Goal: Navigation & Orientation: Go to known website

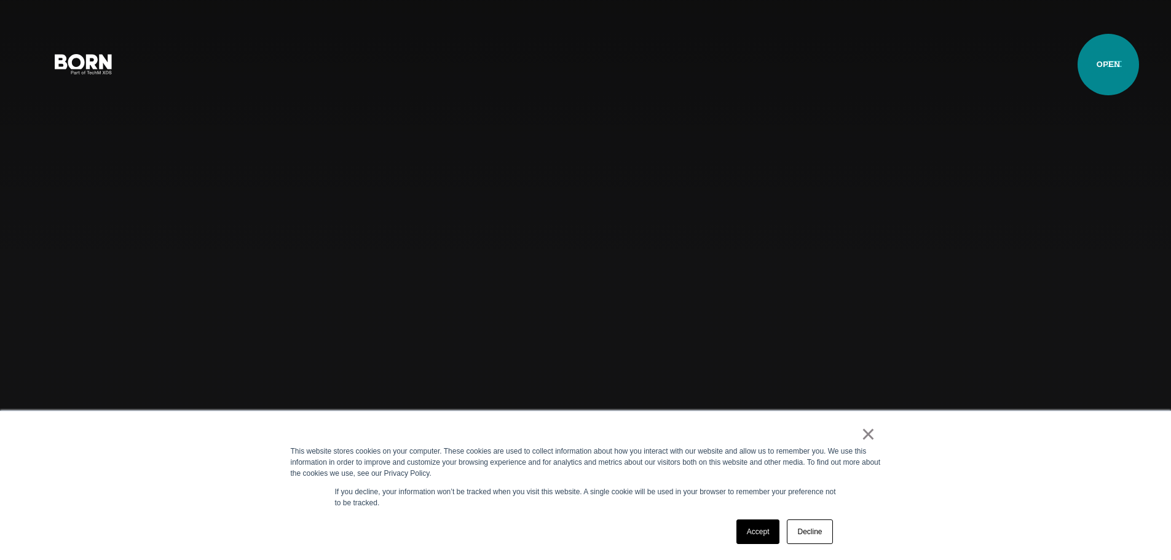
click at [1108, 65] on button "Primary Menu" at bounding box center [1115, 63] width 30 height 26
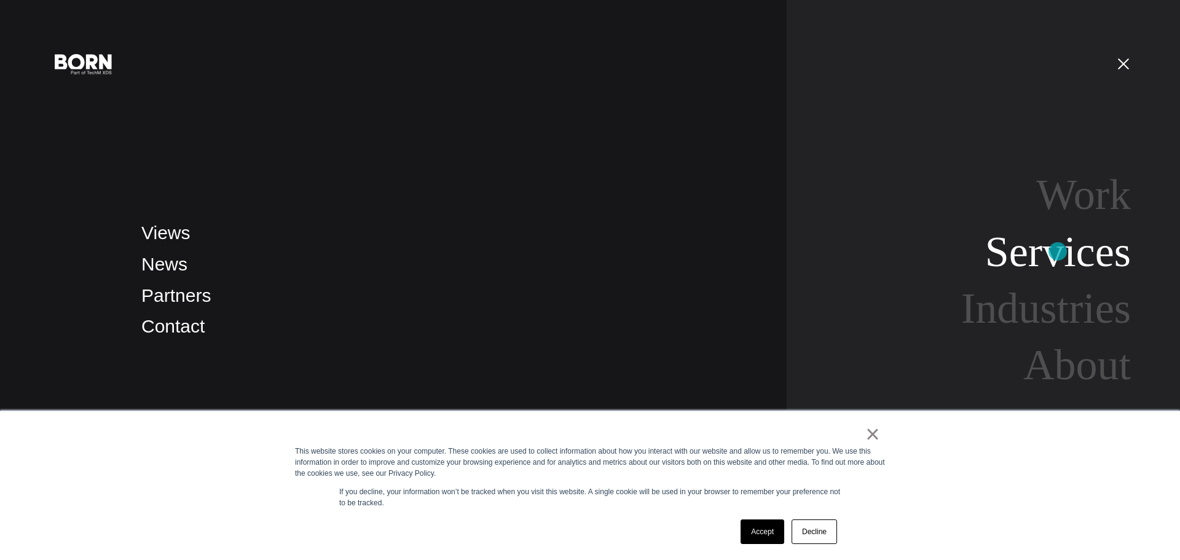
drag, startPoint x: 1057, startPoint y: 252, endPoint x: 1001, endPoint y: 275, distance: 60.4
click at [1055, 253] on link "Services" at bounding box center [1058, 251] width 146 height 47
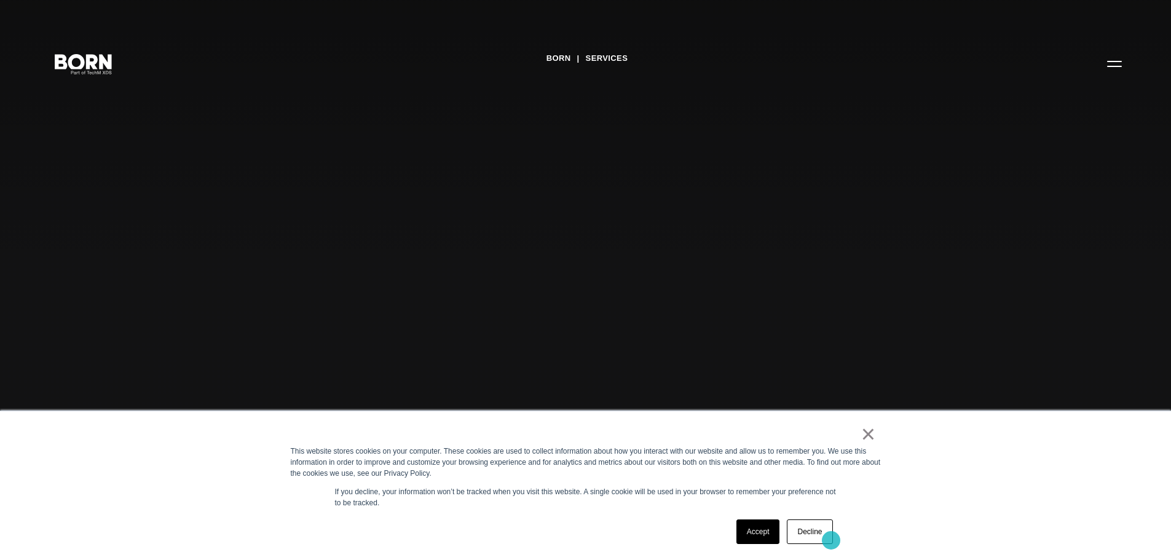
click at [822, 533] on link "Decline" at bounding box center [809, 531] width 45 height 25
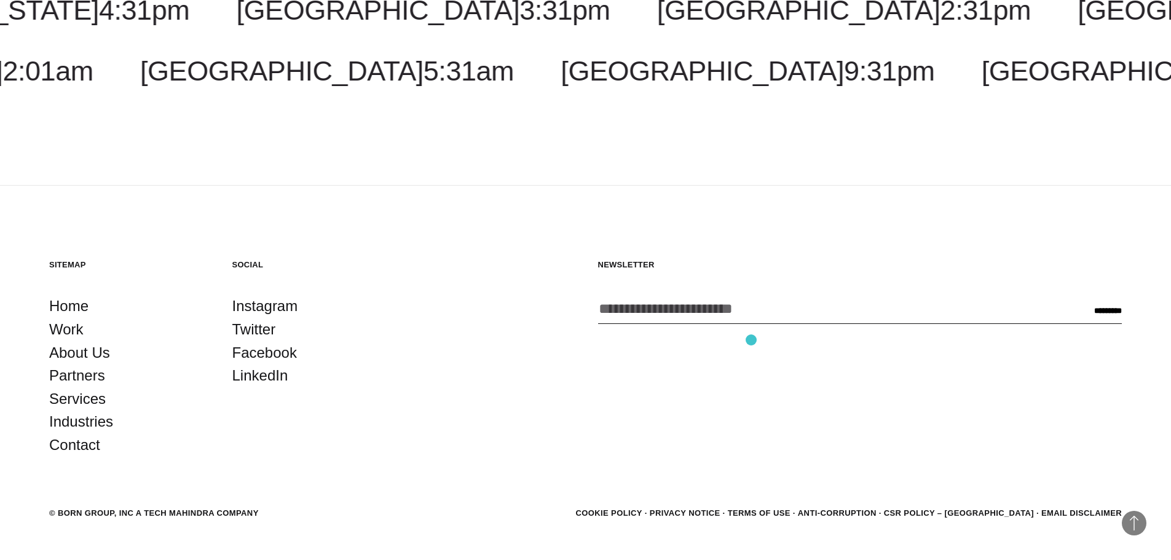
scroll to position [2570, 0]
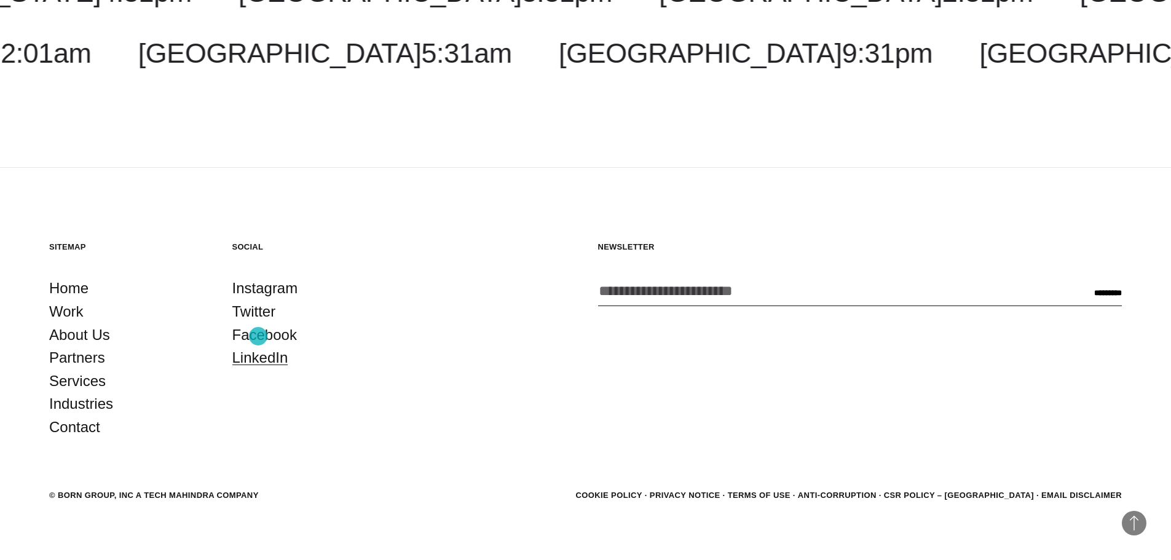
click at [258, 346] on link "LinkedIn" at bounding box center [260, 357] width 56 height 23
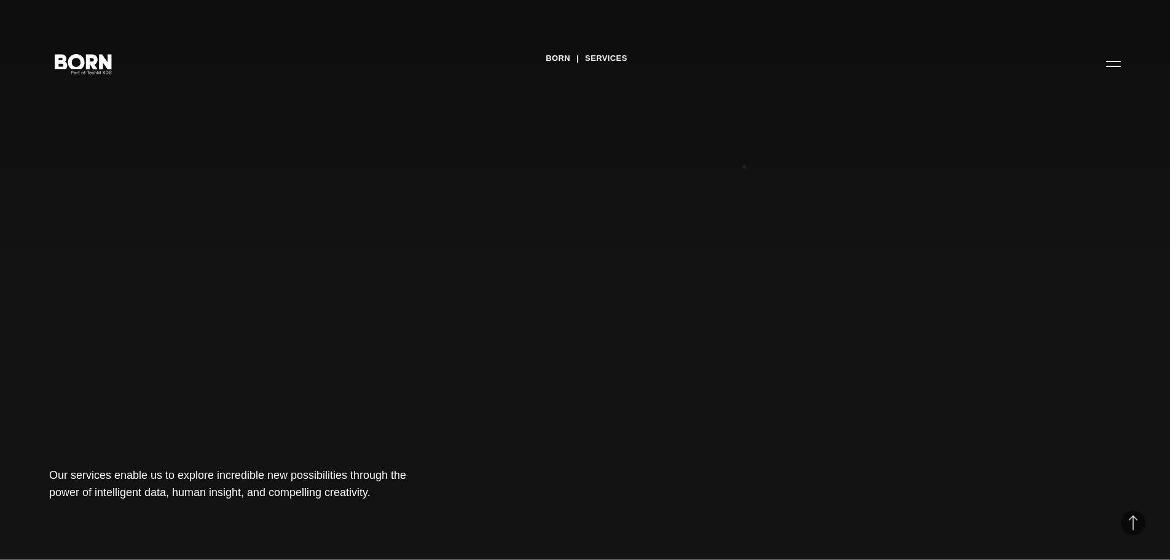
scroll to position [2570, 0]
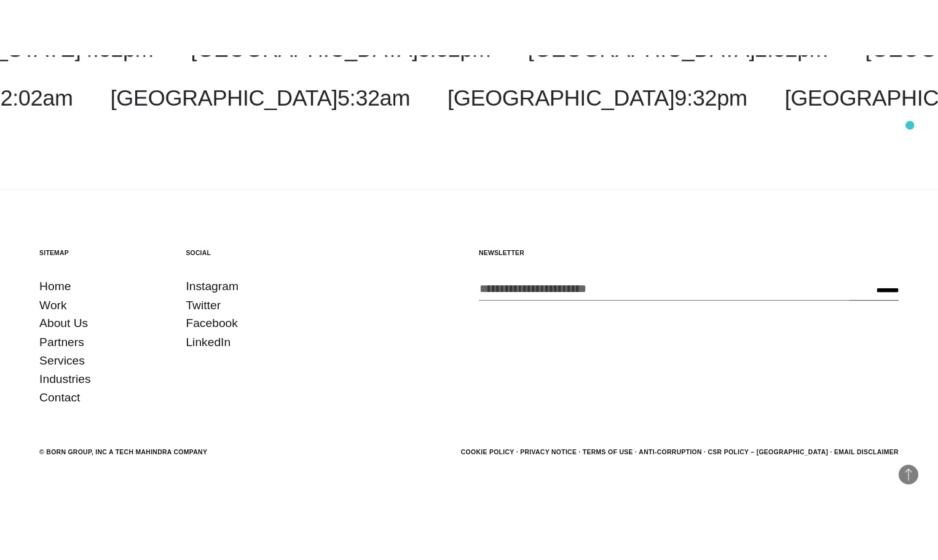
scroll to position [2569, 0]
